Goal: Task Accomplishment & Management: Use online tool/utility

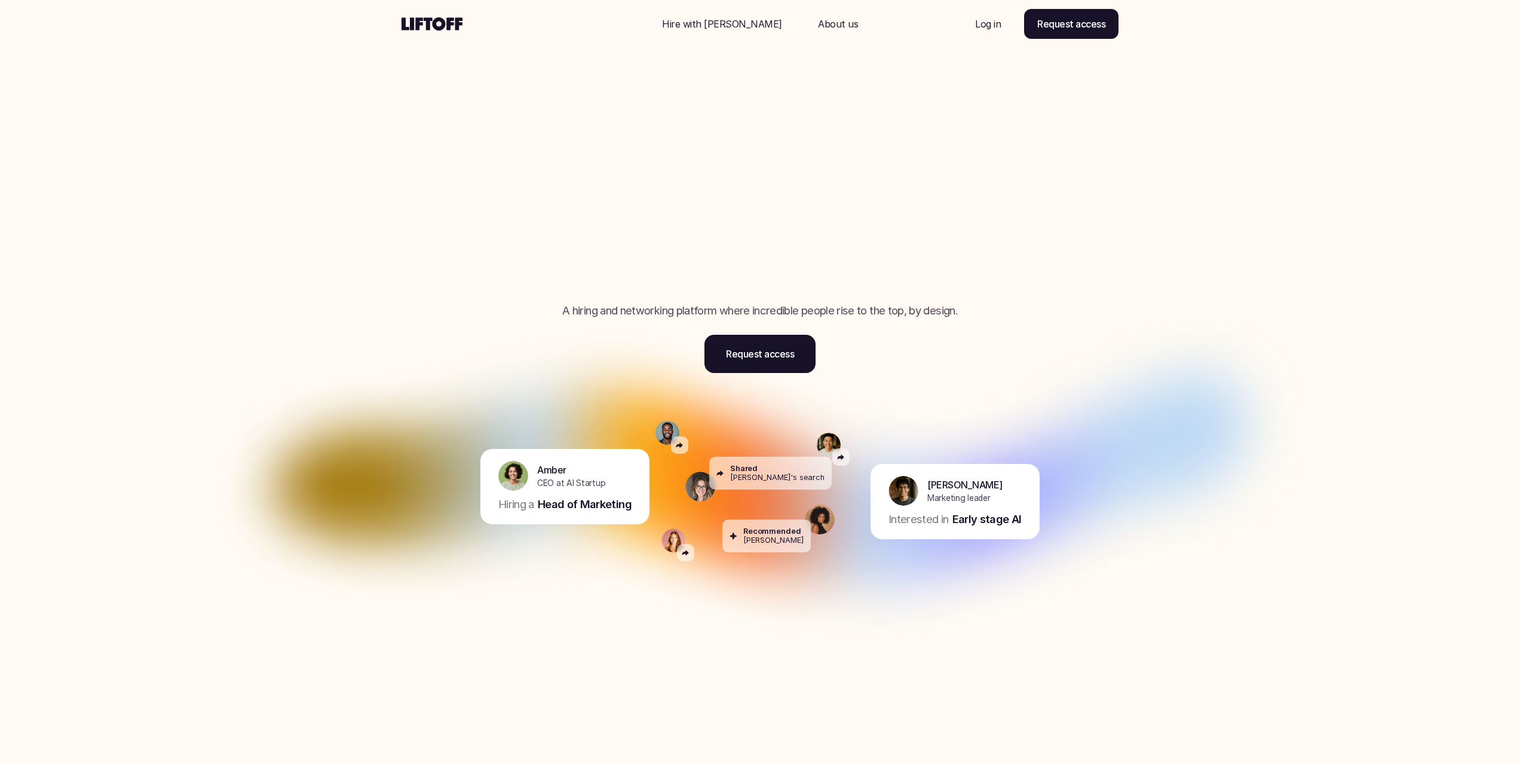
click at [984, 26] on p "Log in" at bounding box center [988, 24] width 26 height 14
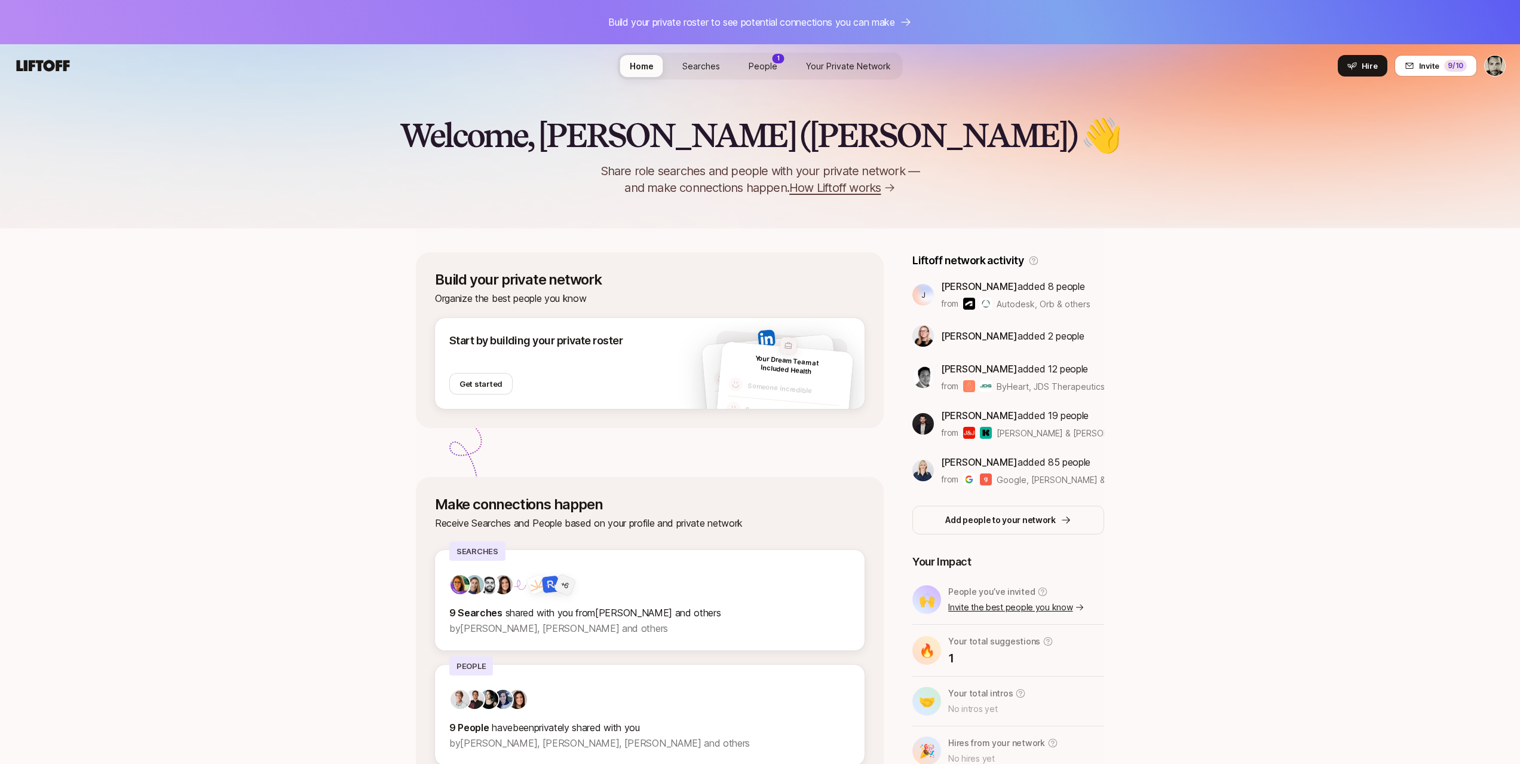
click at [770, 66] on span "People" at bounding box center [763, 66] width 29 height 10
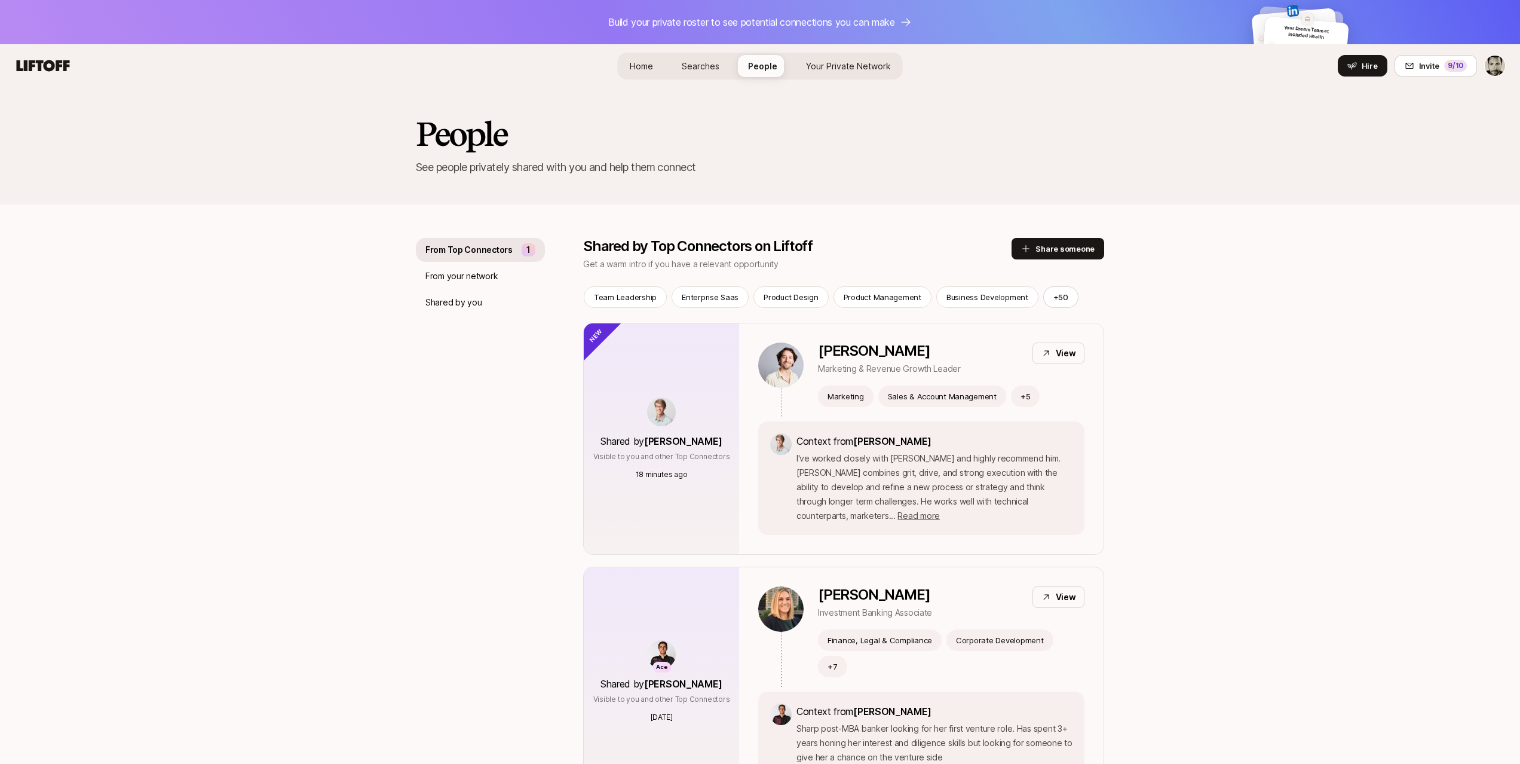
click at [509, 253] on p "From Top Connectors" at bounding box center [469, 250] width 87 height 14
click at [1347, 64] on button "Hire" at bounding box center [1363, 65] width 50 height 22
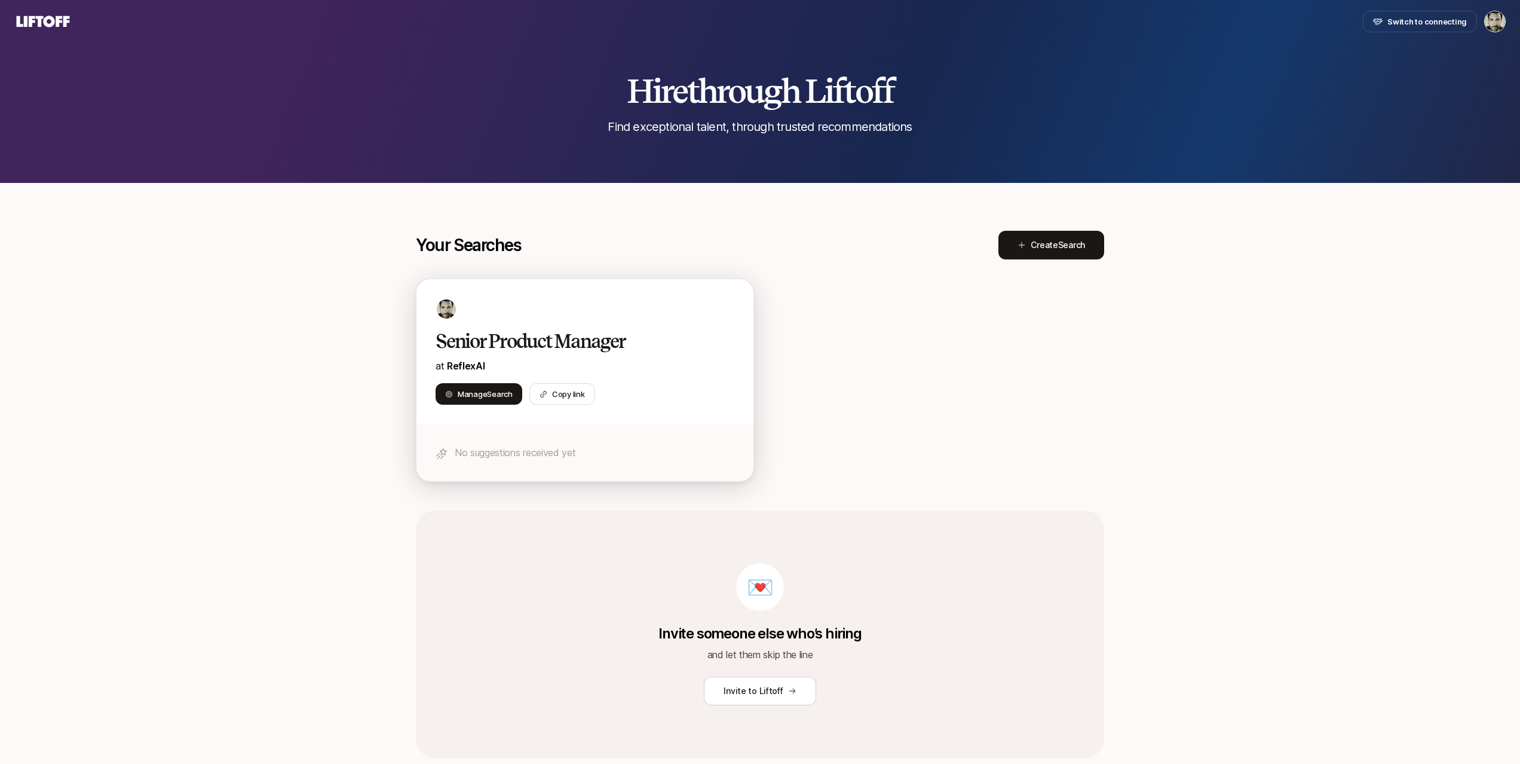
scroll to position [31, 0]
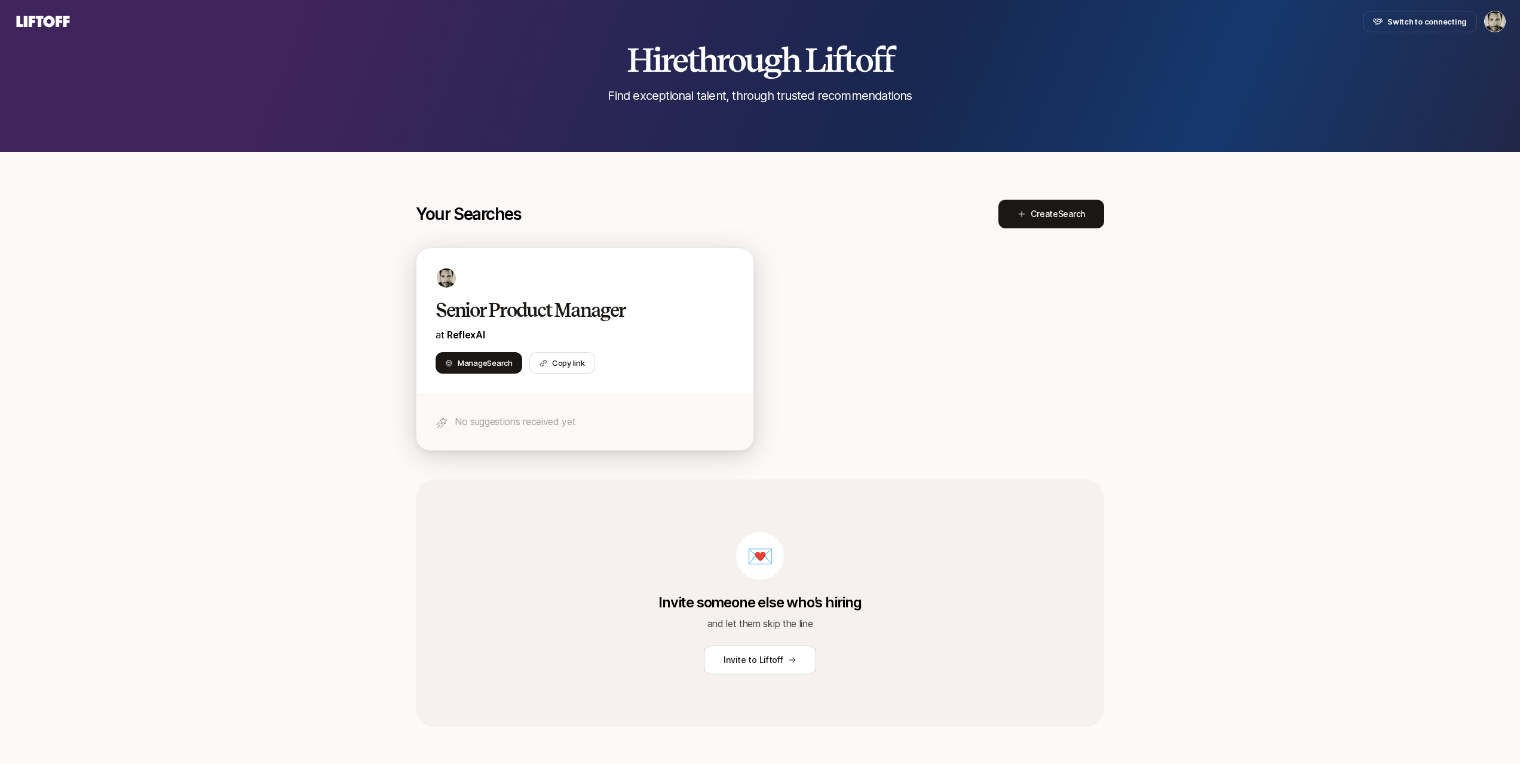
click at [605, 316] on h2 "Senior Product Manager" at bounding box center [573, 310] width 274 height 24
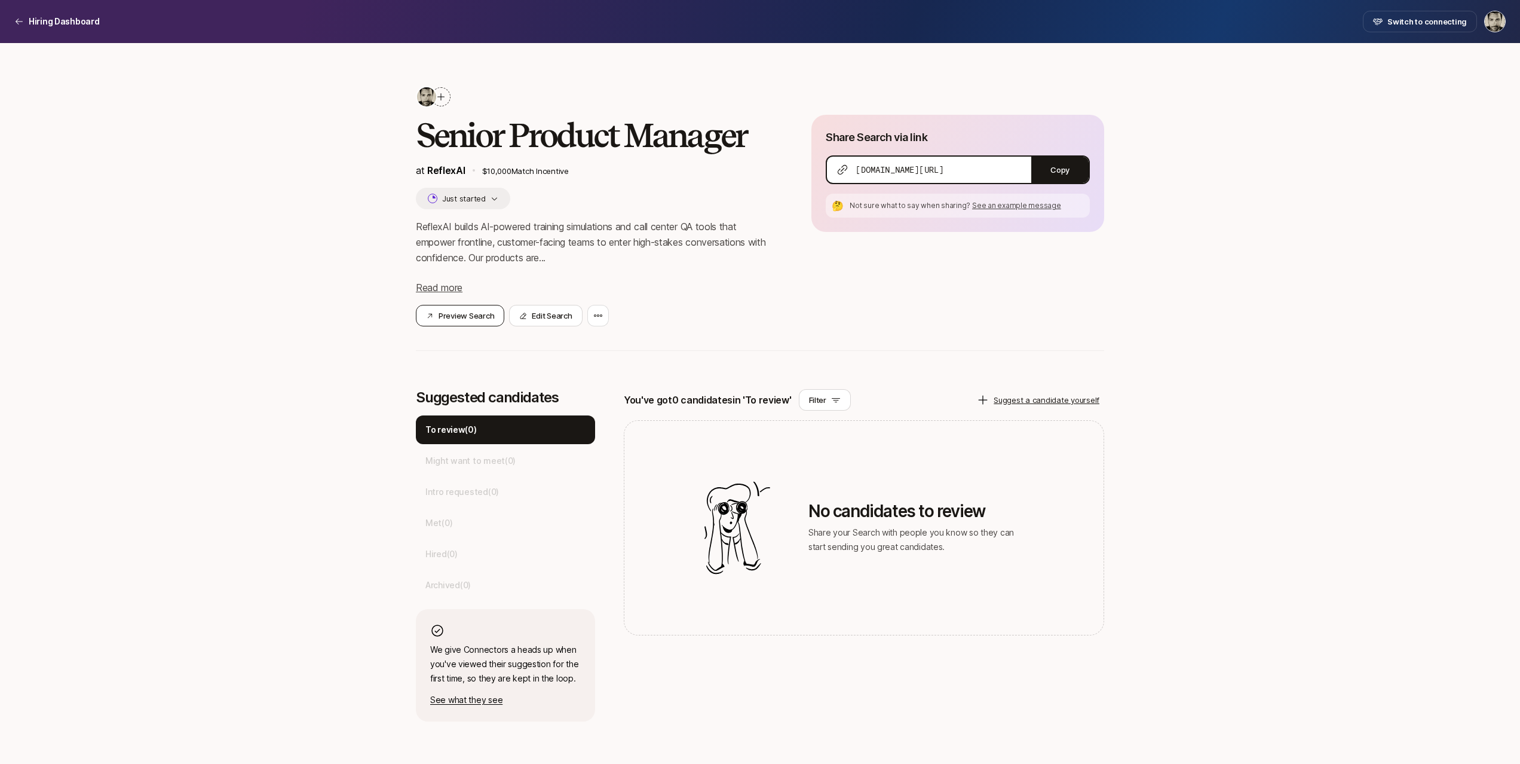
click at [476, 319] on button "Preview Search" at bounding box center [460, 316] width 88 height 22
click at [603, 317] on div at bounding box center [598, 316] width 22 height 22
click at [1052, 167] on button "Copy" at bounding box center [1059, 170] width 57 height 26
click at [470, 316] on button "Preview Search" at bounding box center [460, 316] width 88 height 22
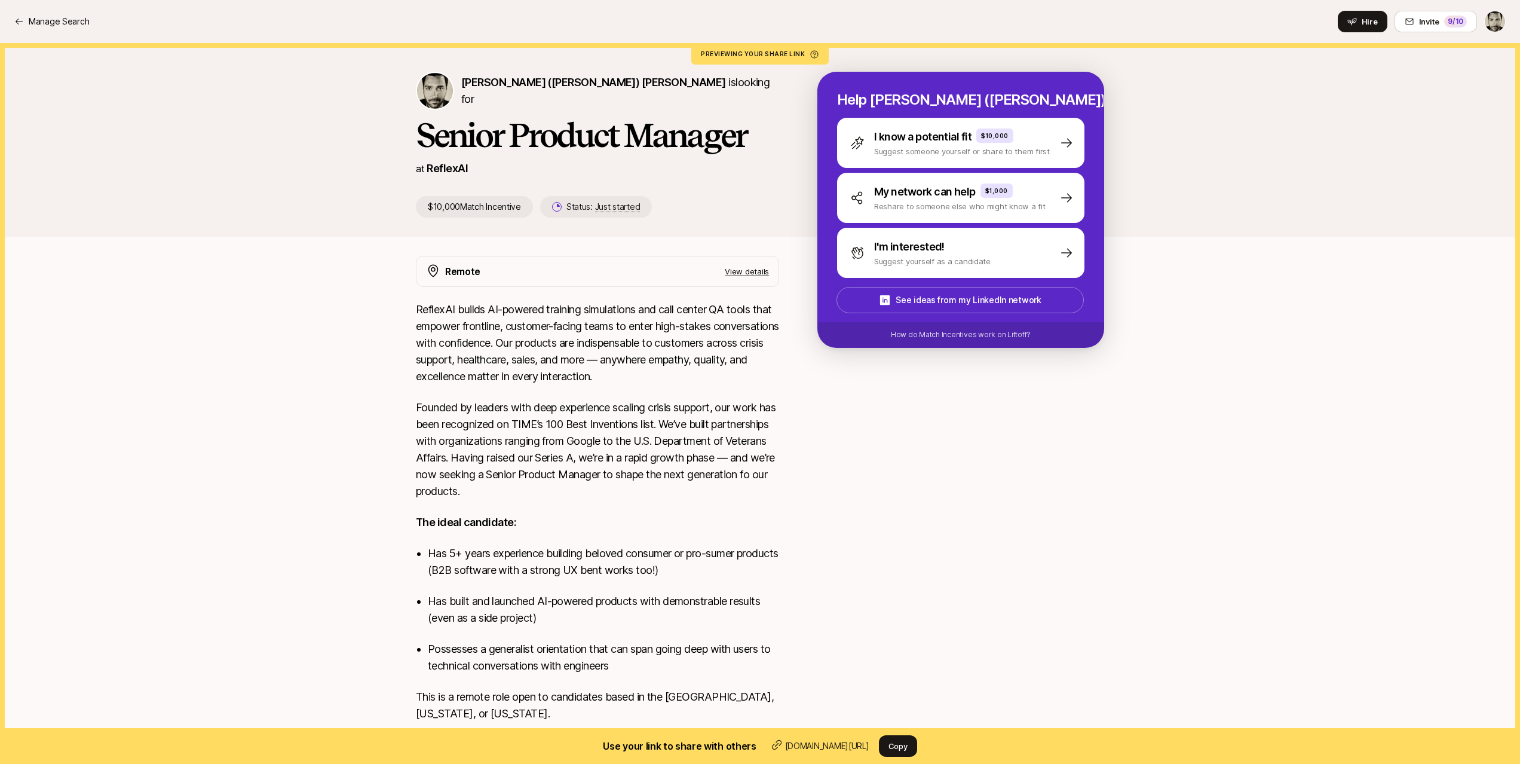
scroll to position [81, 0]
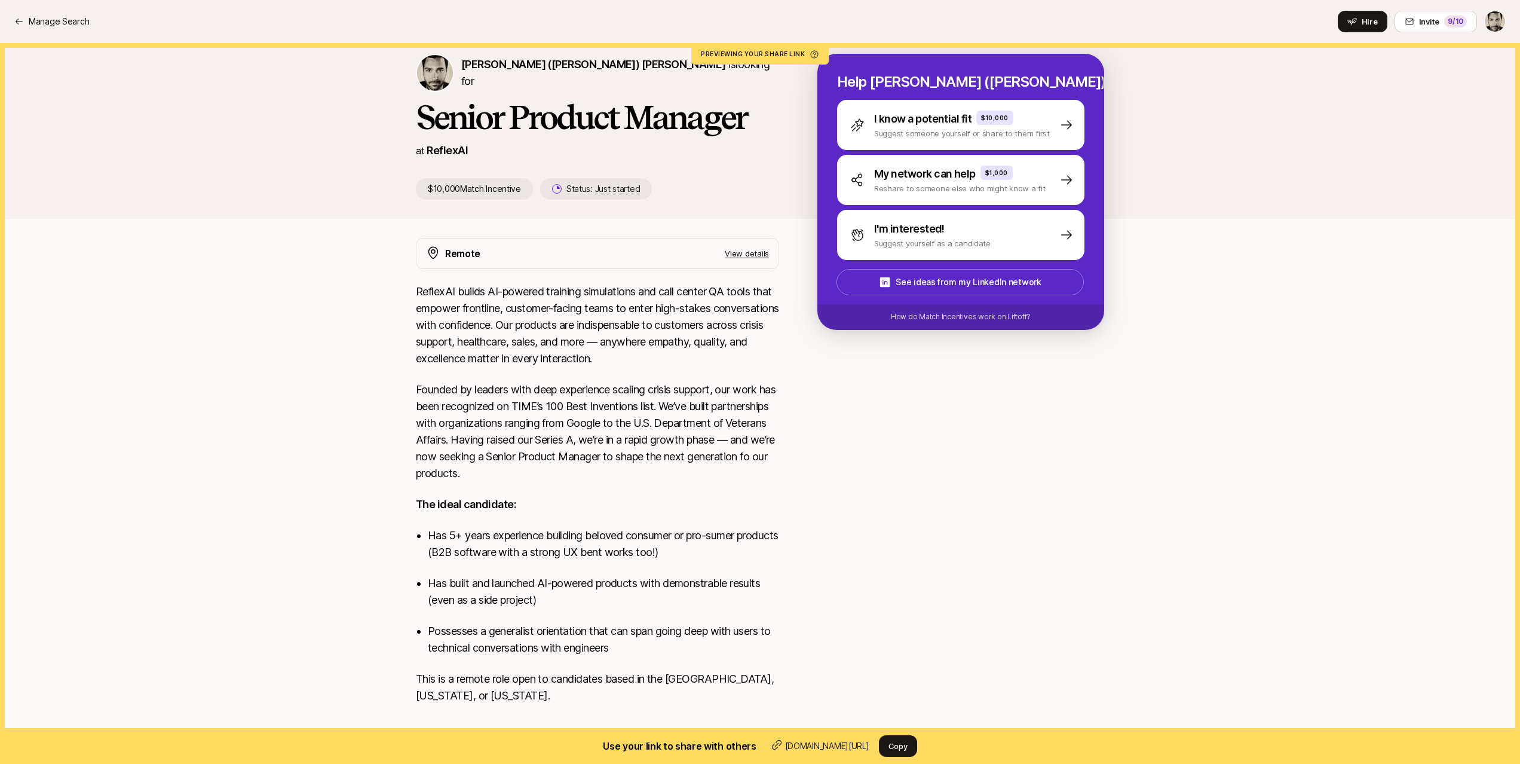
click at [534, 630] on p "Possesses a generalist orientation that can span going deep with users to techn…" at bounding box center [603, 639] width 351 height 33
click at [546, 629] on p "Possesses a generalist orientation that can span going deep with users to techn…" at bounding box center [603, 639] width 351 height 33
